Goal: Task Accomplishment & Management: Manage account settings

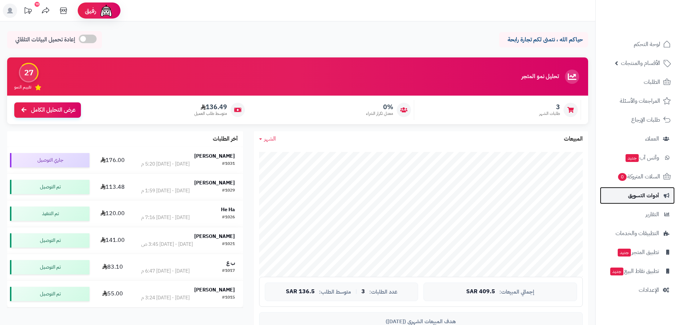
click at [637, 195] on span "أدوات التسويق" at bounding box center [643, 195] width 31 height 10
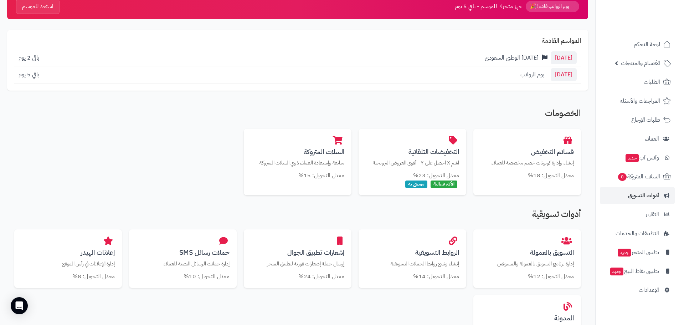
scroll to position [107, 0]
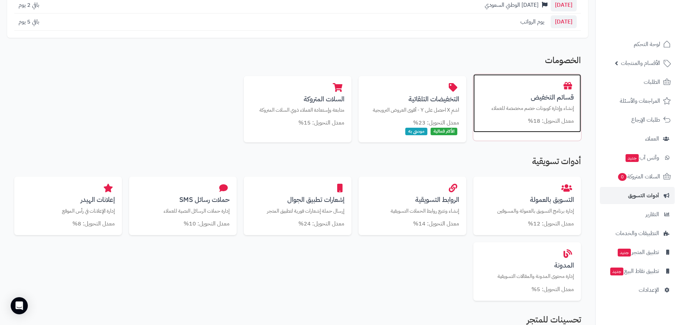
click at [547, 96] on h3 "قسائم التخفيض" at bounding box center [527, 96] width 93 height 7
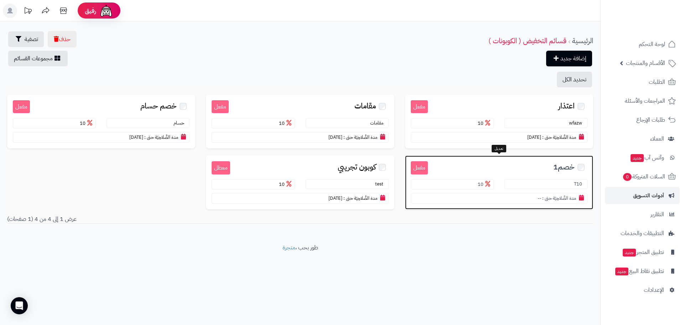
click at [546, 198] on small "مدة الصَّلاحِيَة حتى :" at bounding box center [560, 198] width 34 height 7
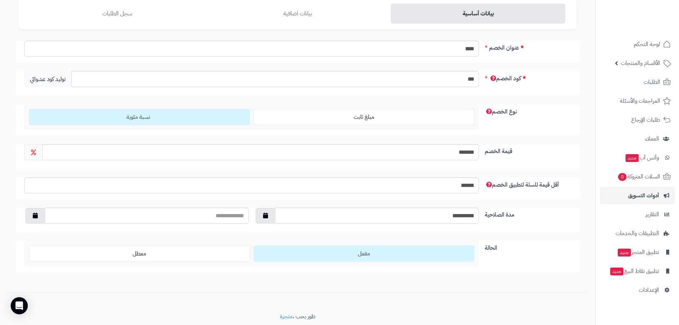
scroll to position [55, 0]
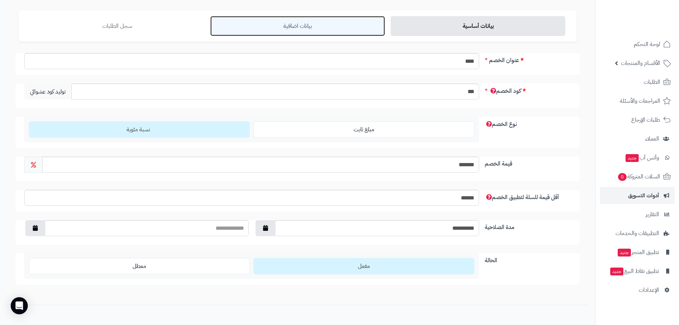
click at [296, 24] on link "بيانات اضافية" at bounding box center [297, 26] width 175 height 20
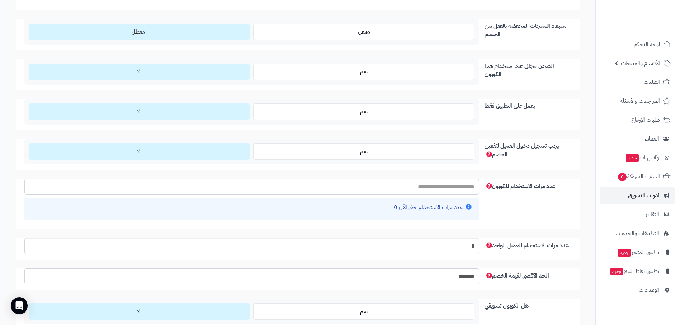
scroll to position [552, 0]
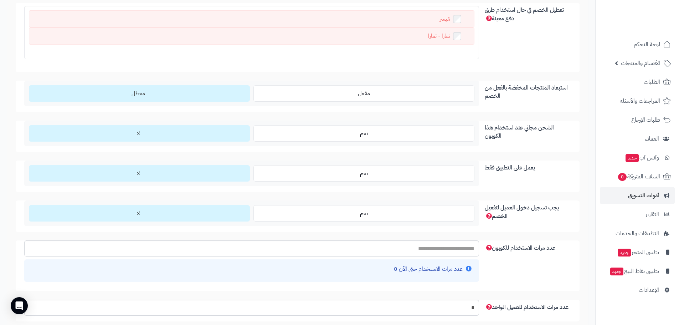
click at [150, 136] on label "لا" at bounding box center [139, 133] width 221 height 16
click at [151, 134] on label "لا" at bounding box center [139, 133] width 221 height 16
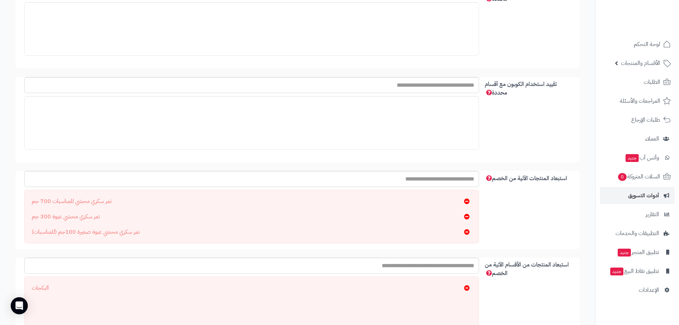
scroll to position [0, 0]
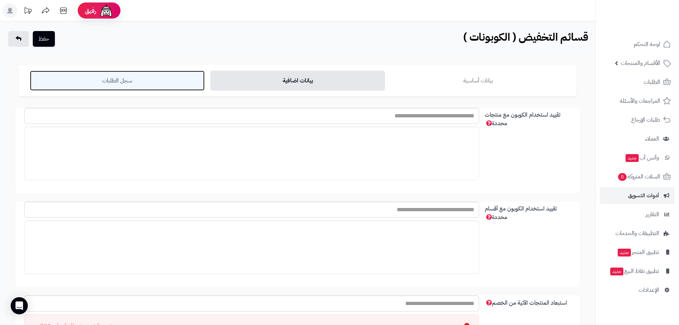
click at [108, 78] on link "سجل الطلبات" at bounding box center [117, 81] width 175 height 20
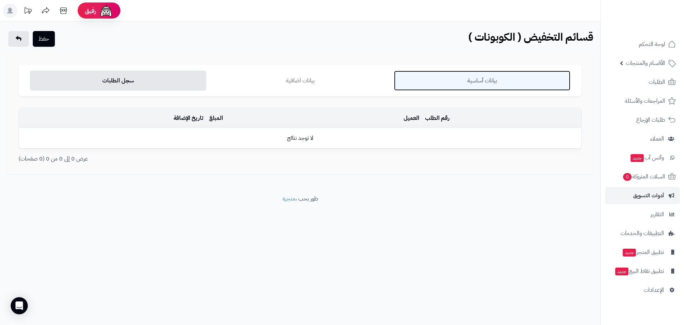
click at [490, 87] on link "بيانات أساسية" at bounding box center [482, 81] width 176 height 20
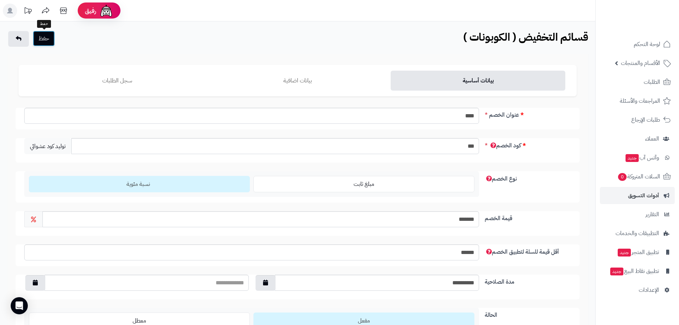
click at [45, 37] on button "حفظ" at bounding box center [44, 39] width 22 height 16
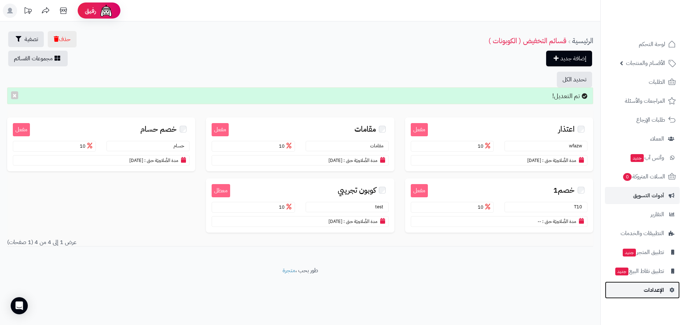
click at [648, 296] on link "الإعدادات" at bounding box center [642, 289] width 75 height 17
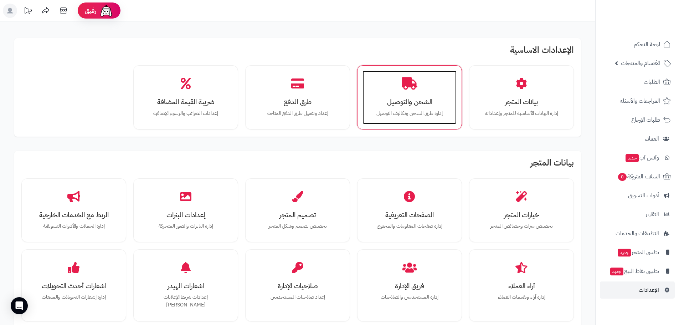
click at [394, 88] on div "الشحن والتوصيل إدارة طرق الشحن وتكاليف التوصيل" at bounding box center [410, 97] width 94 height 53
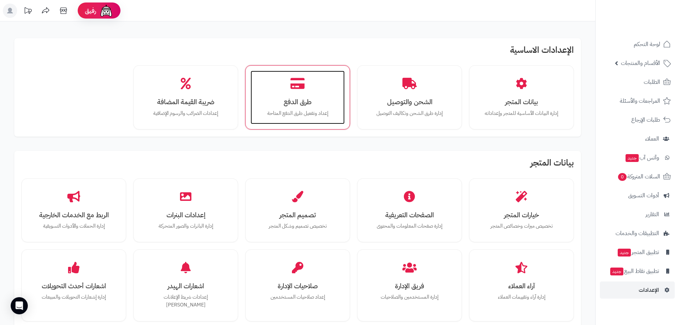
click at [317, 97] on div "طرق الدفع إعداد وتفعيل طرق الدفع المتاحة" at bounding box center [298, 97] width 94 height 53
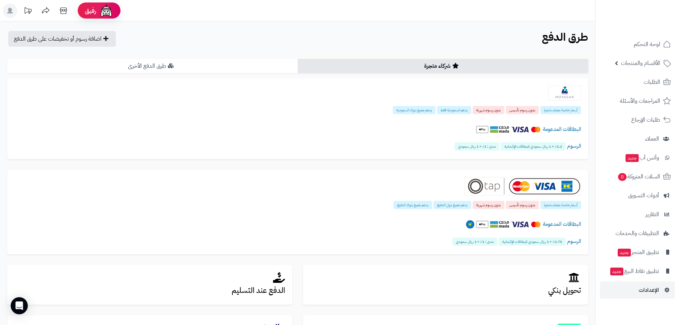
click at [133, 65] on link "طرق الدفع الأخرى" at bounding box center [152, 66] width 291 height 14
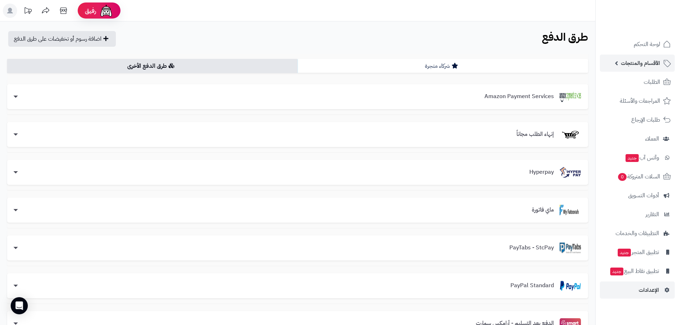
click at [643, 65] on span "الأقسام والمنتجات" at bounding box center [640, 63] width 39 height 10
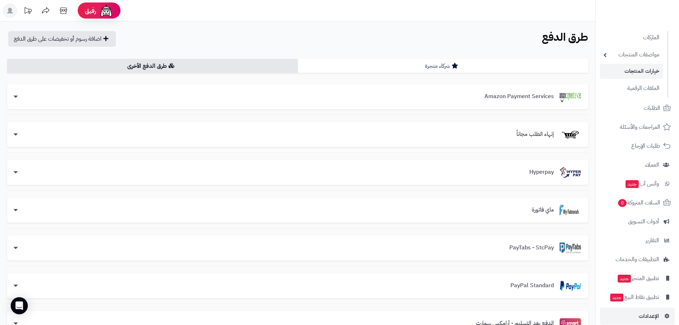
scroll to position [86, 0]
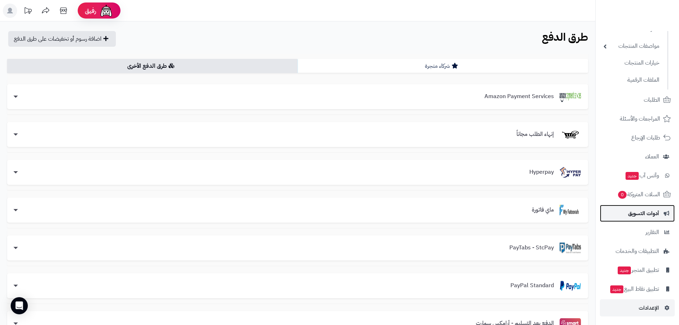
click at [650, 215] on span "أدوات التسويق" at bounding box center [643, 213] width 31 height 10
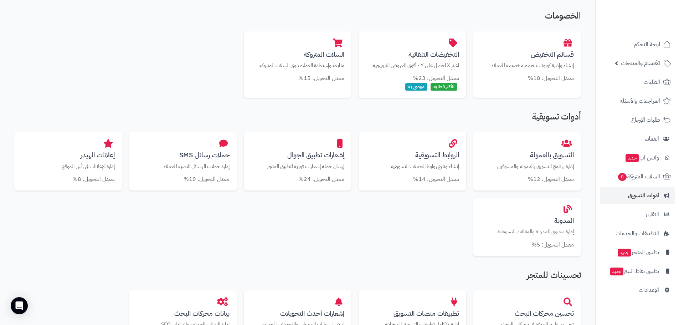
scroll to position [119, 0]
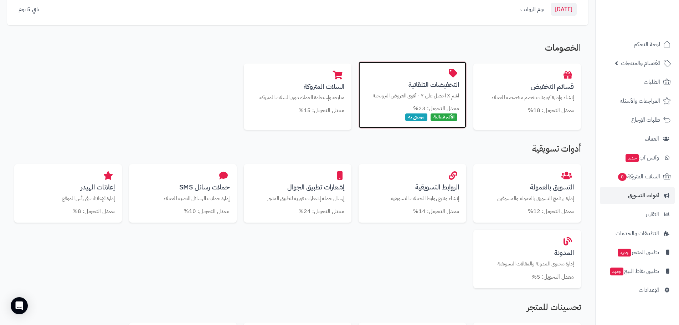
click at [443, 84] on h3 "التخفيضات التلقائية" at bounding box center [412, 84] width 93 height 7
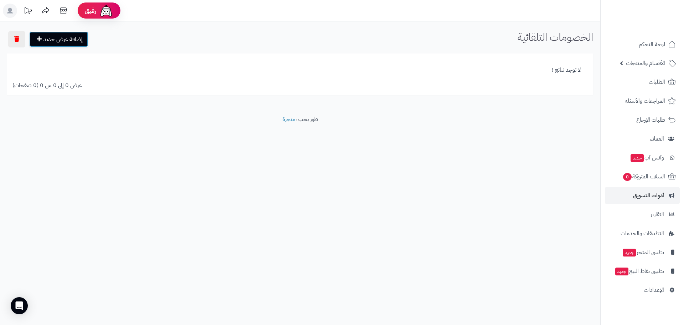
click at [52, 35] on link "إضافة عرض جديد" at bounding box center [58, 39] width 59 height 16
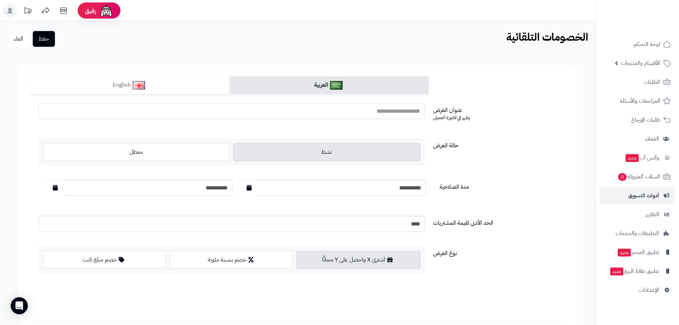
click at [407, 114] on input "text" at bounding box center [231, 111] width 387 height 16
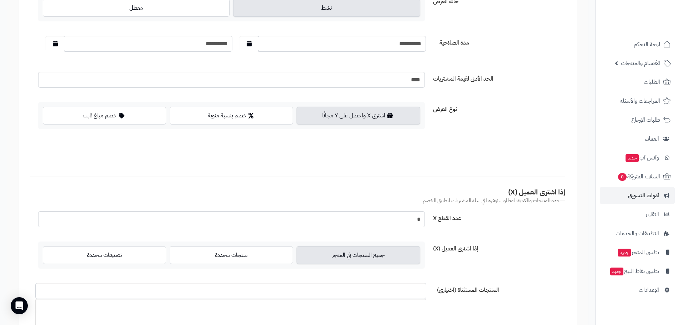
scroll to position [143, 0]
click at [359, 112] on label "اشترى X واحصل على Y مجانًا" at bounding box center [358, 117] width 123 height 18
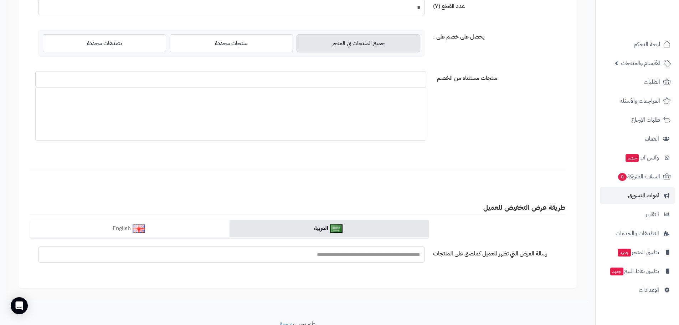
scroll to position [558, 0]
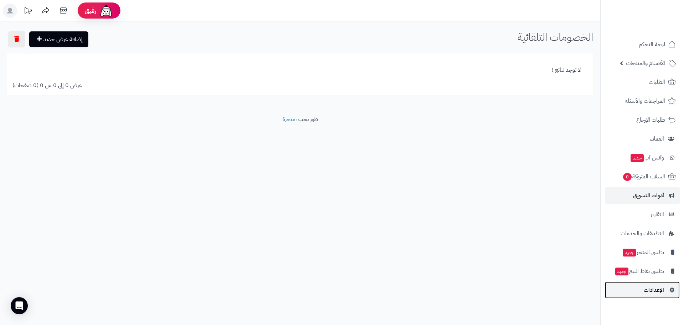
click at [653, 289] on span "الإعدادات" at bounding box center [654, 290] width 20 height 10
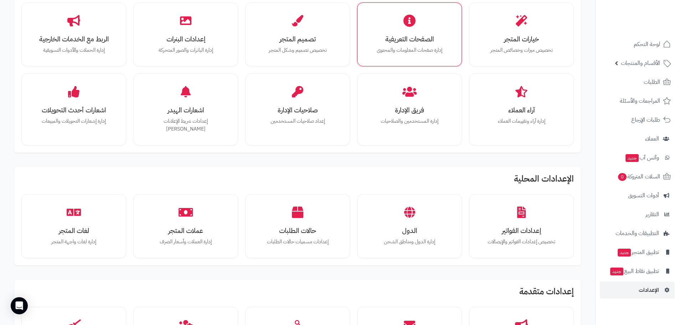
scroll to position [178, 0]
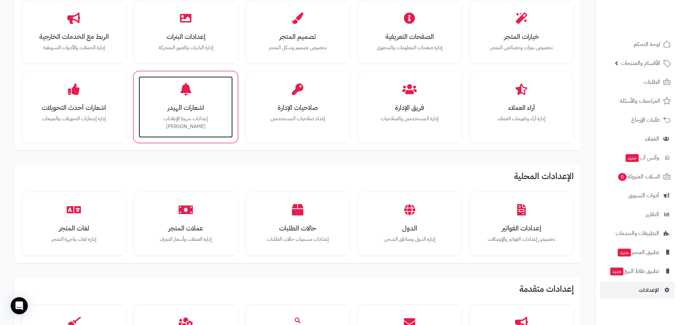
click at [193, 111] on h3 "اشعارات الهيدر" at bounding box center [186, 107] width 80 height 7
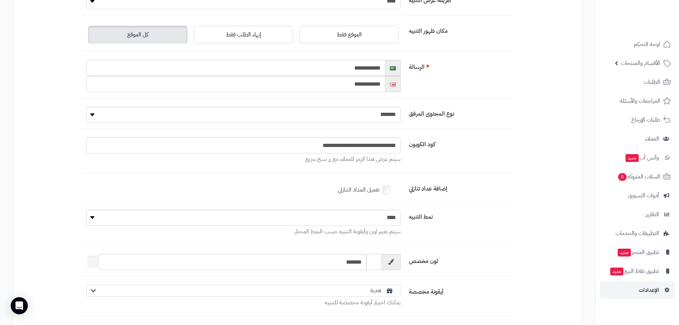
scroll to position [107, 0]
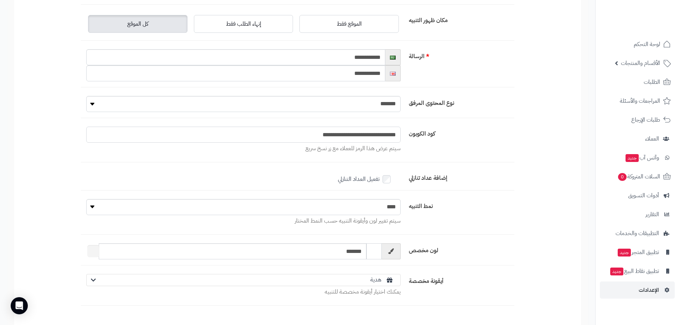
drag, startPoint x: 372, startPoint y: 137, endPoint x: 398, endPoint y: 138, distance: 25.7
click at [398, 138] on input "**********" at bounding box center [243, 135] width 314 height 16
click at [372, 135] on input "**********" at bounding box center [243, 135] width 314 height 16
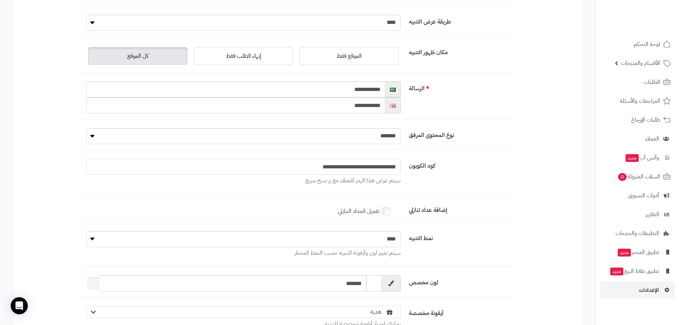
scroll to position [35, 0]
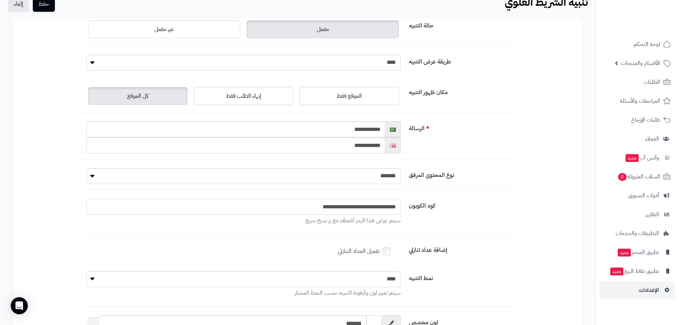
drag, startPoint x: 398, startPoint y: 207, endPoint x: 370, endPoint y: 208, distance: 27.5
click at [370, 208] on input "**********" at bounding box center [243, 207] width 314 height 16
click at [327, 131] on input "**********" at bounding box center [235, 129] width 299 height 16
paste input "**********"
drag, startPoint x: 360, startPoint y: 205, endPoint x: 344, endPoint y: 206, distance: 15.7
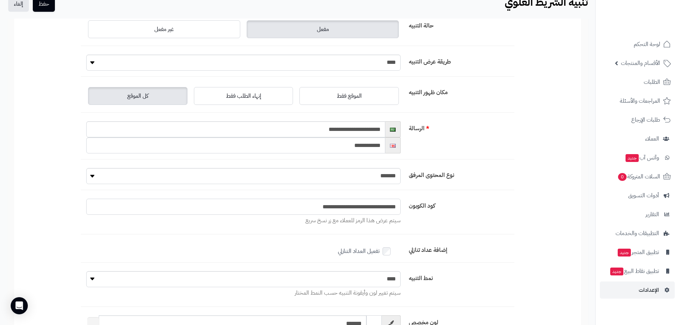
click at [344, 206] on input "**********" at bounding box center [243, 207] width 314 height 16
click at [360, 205] on input "**********" at bounding box center [243, 207] width 314 height 16
drag, startPoint x: 359, startPoint y: 206, endPoint x: 291, endPoint y: 206, distance: 67.4
click at [291, 206] on input "**********" at bounding box center [243, 207] width 314 height 16
click at [307, 131] on input "**********" at bounding box center [235, 129] width 299 height 16
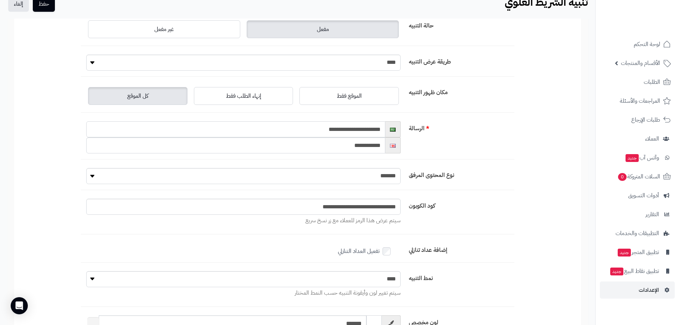
paste input "**********"
type input "**********"
drag, startPoint x: 371, startPoint y: 206, endPoint x: 413, endPoint y: 206, distance: 42.1
click at [413, 206] on div "**********" at bounding box center [298, 217] width 434 height 36
drag, startPoint x: 384, startPoint y: 206, endPoint x: 268, endPoint y: 201, distance: 116.0
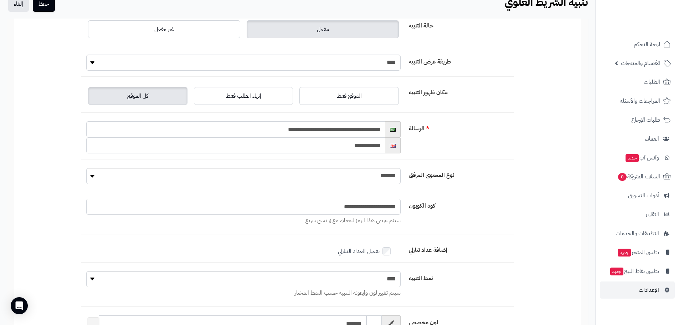
click at [272, 202] on input "**********" at bounding box center [243, 207] width 314 height 16
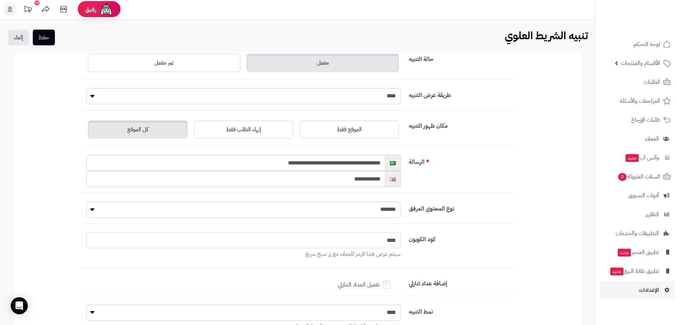
scroll to position [0, 0]
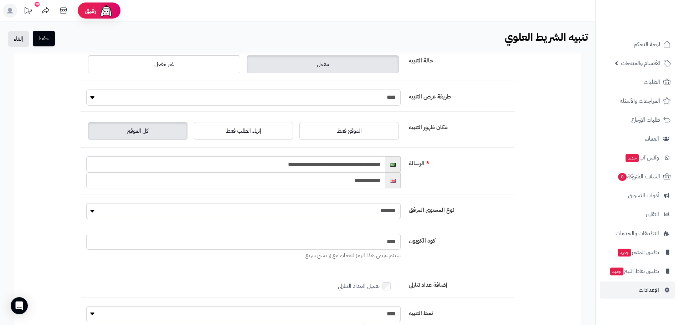
type input "***"
click at [47, 36] on button "حفظ" at bounding box center [44, 39] width 22 height 16
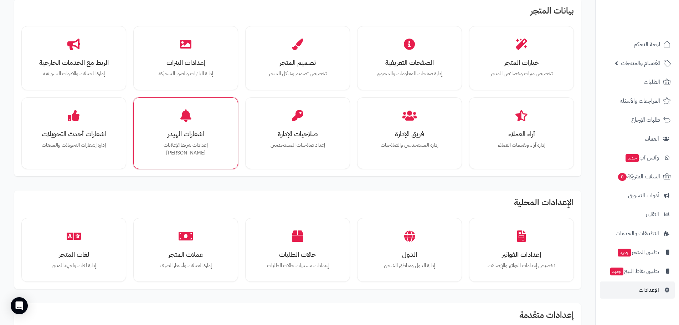
scroll to position [178, 0]
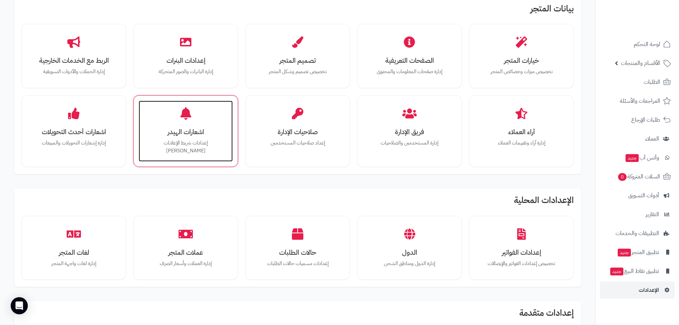
click at [184, 135] on h3 "اشعارات الهيدر" at bounding box center [186, 131] width 80 height 7
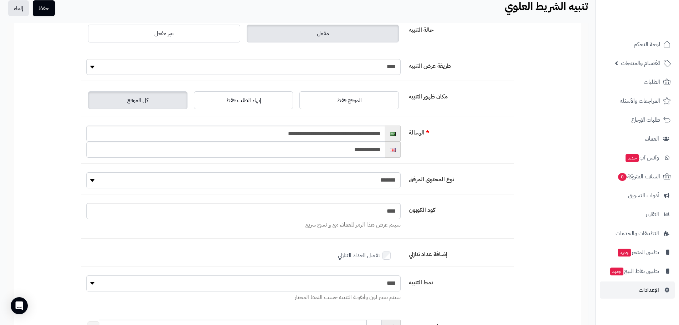
scroll to position [71, 0]
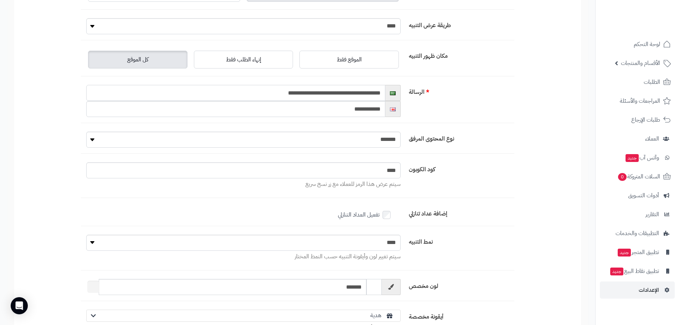
drag, startPoint x: 345, startPoint y: 93, endPoint x: 319, endPoint y: 93, distance: 26.0
click at [319, 93] on input "**********" at bounding box center [235, 93] width 299 height 16
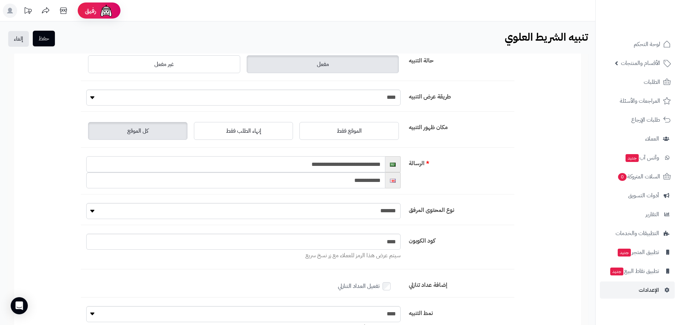
type input "**********"
click at [34, 35] on button "حفظ" at bounding box center [44, 39] width 22 height 16
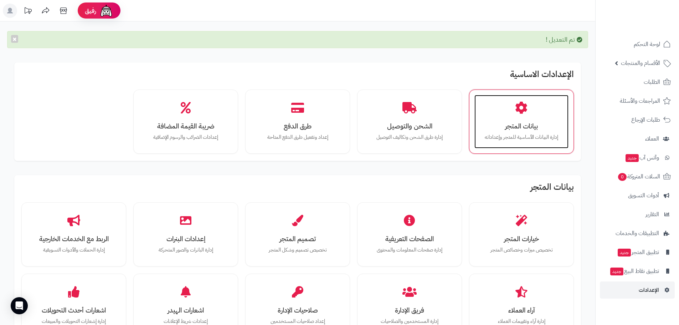
click at [540, 127] on h3 "بيانات المتجر" at bounding box center [522, 125] width 80 height 7
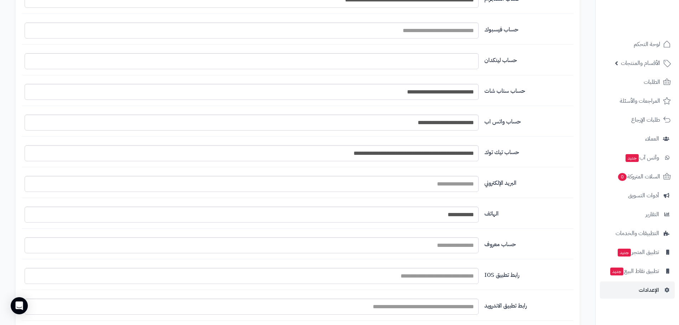
scroll to position [777, 0]
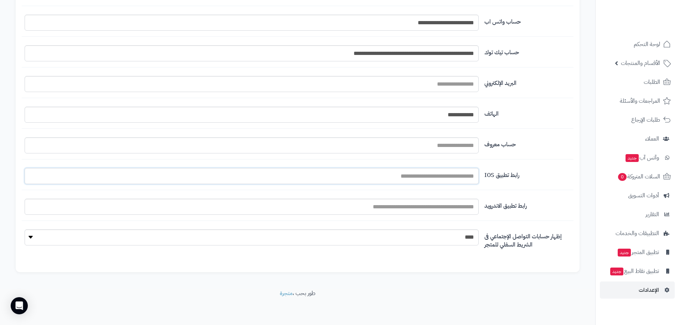
click at [377, 174] on input "اسم المتجر" at bounding box center [252, 176] width 454 height 16
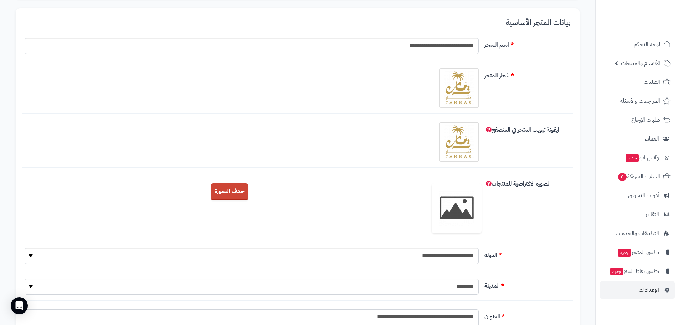
scroll to position [0, 0]
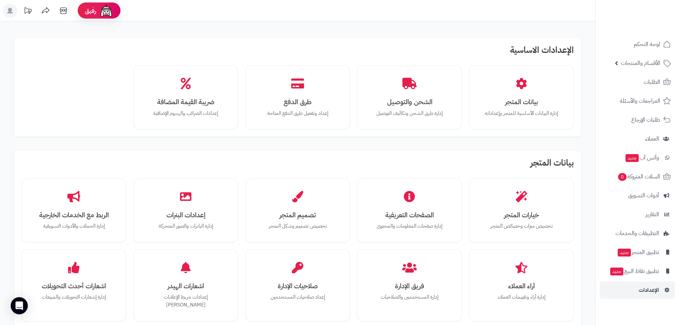
scroll to position [143, 0]
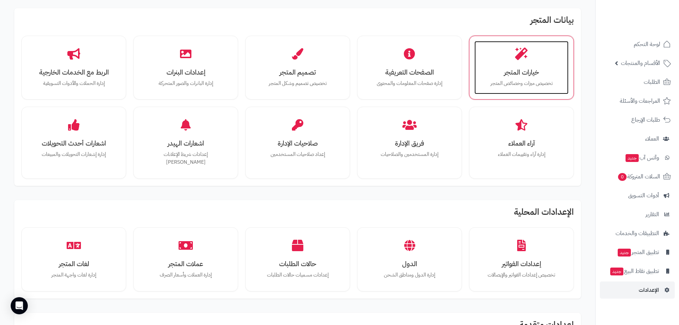
click at [511, 64] on div "خيارات المتجر تخصيص ميزات وخصائص المتجر" at bounding box center [522, 67] width 94 height 53
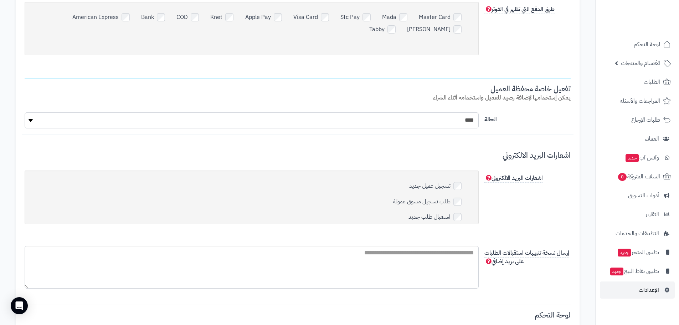
scroll to position [2361, 0]
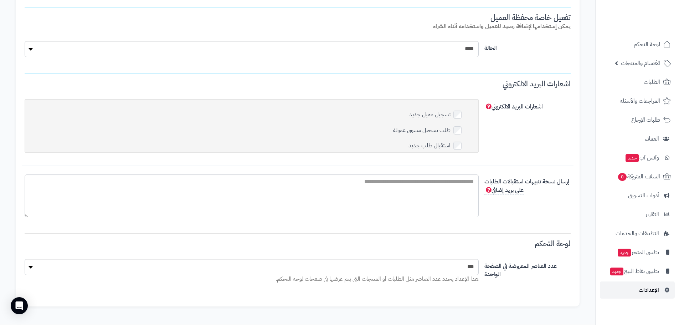
click at [637, 289] on link "الإعدادات" at bounding box center [637, 289] width 75 height 17
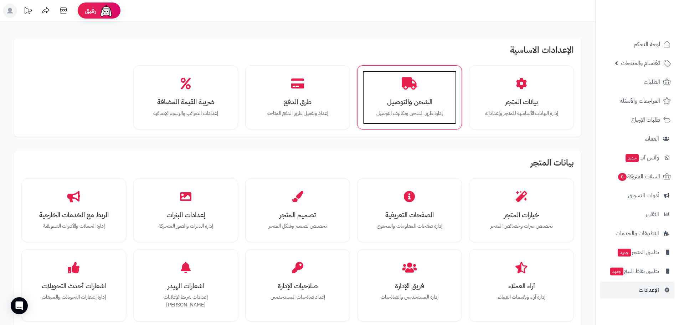
click at [407, 107] on div "الشحن والتوصيل إدارة طرق الشحن وتكاليف التوصيل" at bounding box center [410, 97] width 94 height 53
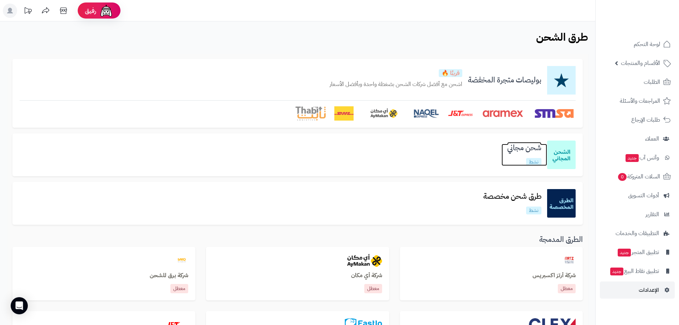
click at [533, 149] on h3 "شحن مجاني" at bounding box center [525, 148] width 46 height 8
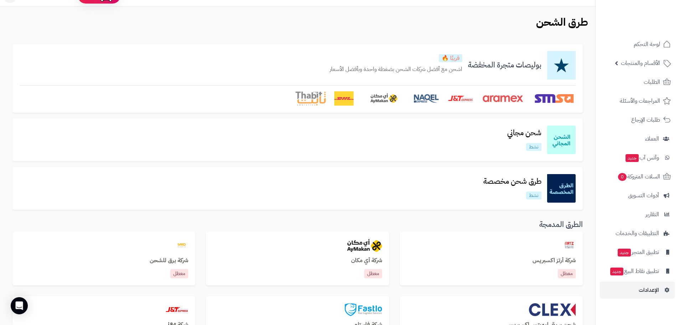
scroll to position [71, 0]
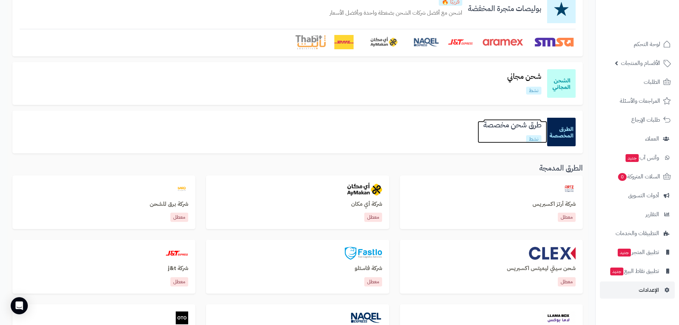
click at [509, 122] on h3 "طرق شحن مخصصة" at bounding box center [513, 125] width 70 height 8
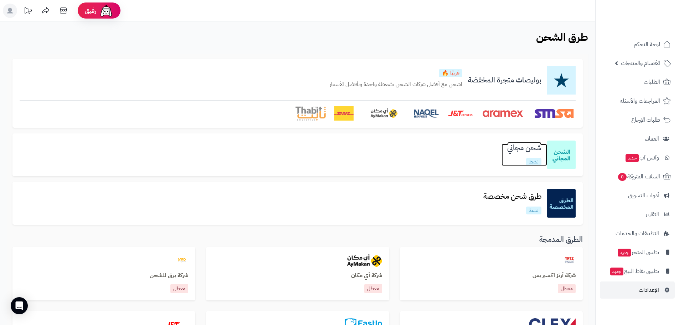
click at [523, 145] on h3 "شحن مجاني" at bounding box center [525, 148] width 46 height 8
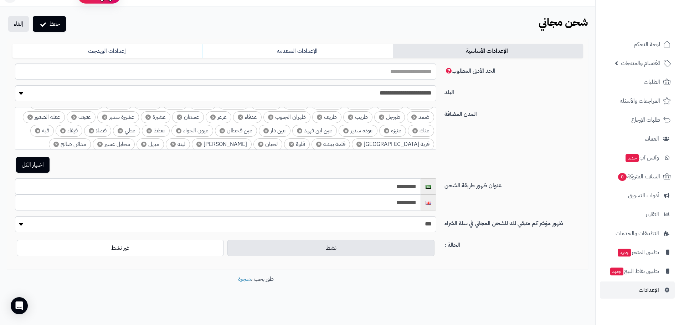
scroll to position [334, 0]
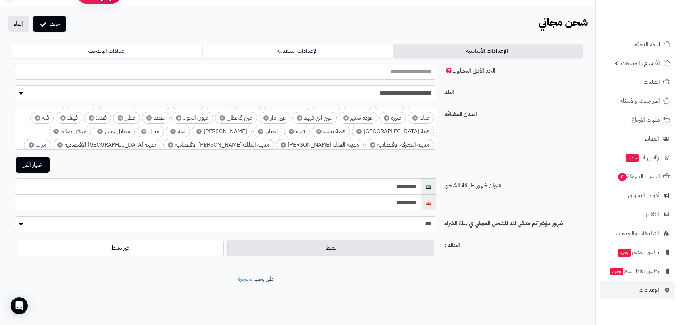
click at [286, 247] on label "نشط" at bounding box center [330, 248] width 207 height 16
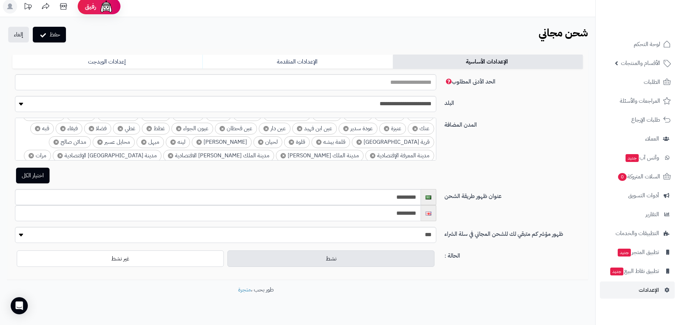
scroll to position [0, 0]
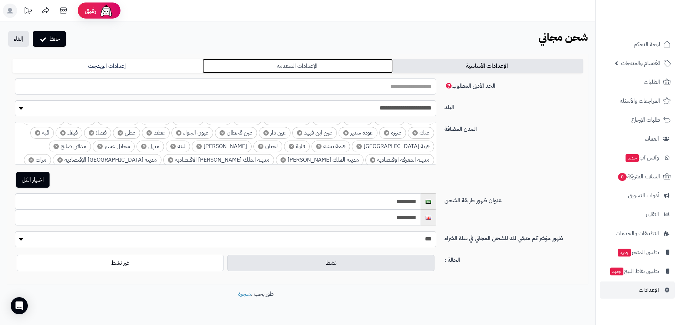
click at [292, 64] on link "الإعدادات المتقدمة" at bounding box center [297, 66] width 190 height 14
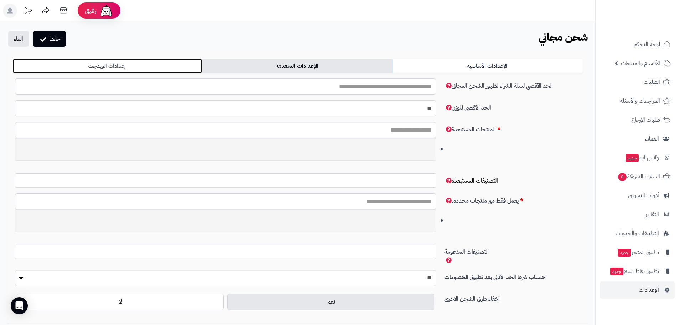
click at [136, 69] on link "إعدادات الويدجت" at bounding box center [107, 66] width 190 height 14
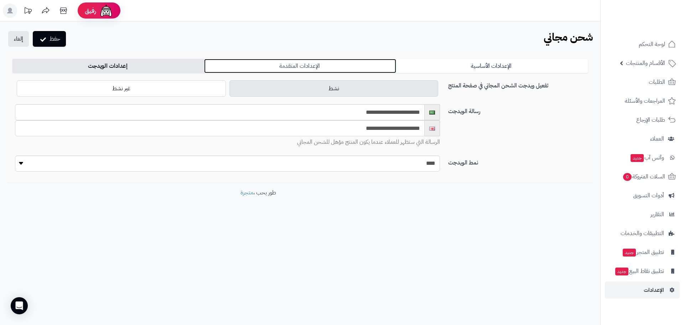
click at [327, 66] on link "الإعدادات المتقدمة" at bounding box center [300, 66] width 192 height 14
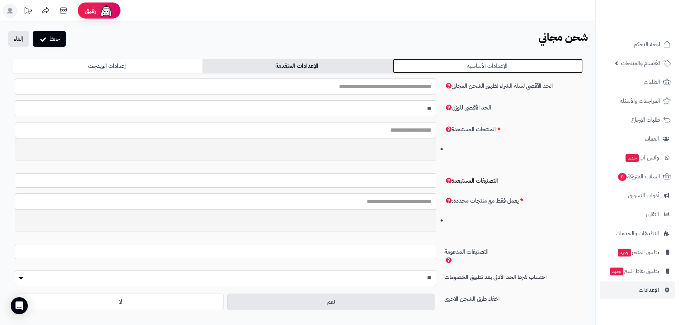
click at [472, 70] on link "الإعدادات الأساسية" at bounding box center [488, 66] width 190 height 14
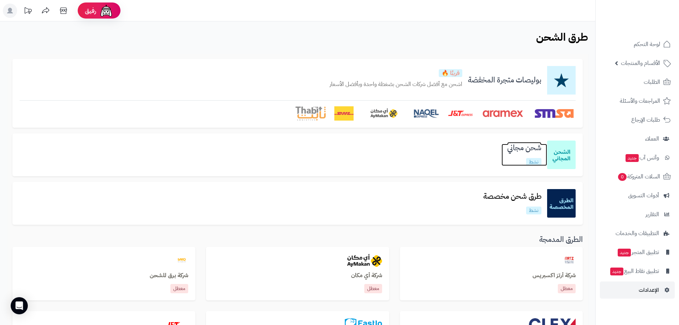
click at [527, 150] on h3 "شحن مجاني" at bounding box center [525, 148] width 46 height 8
